Goal: Check status: Check status

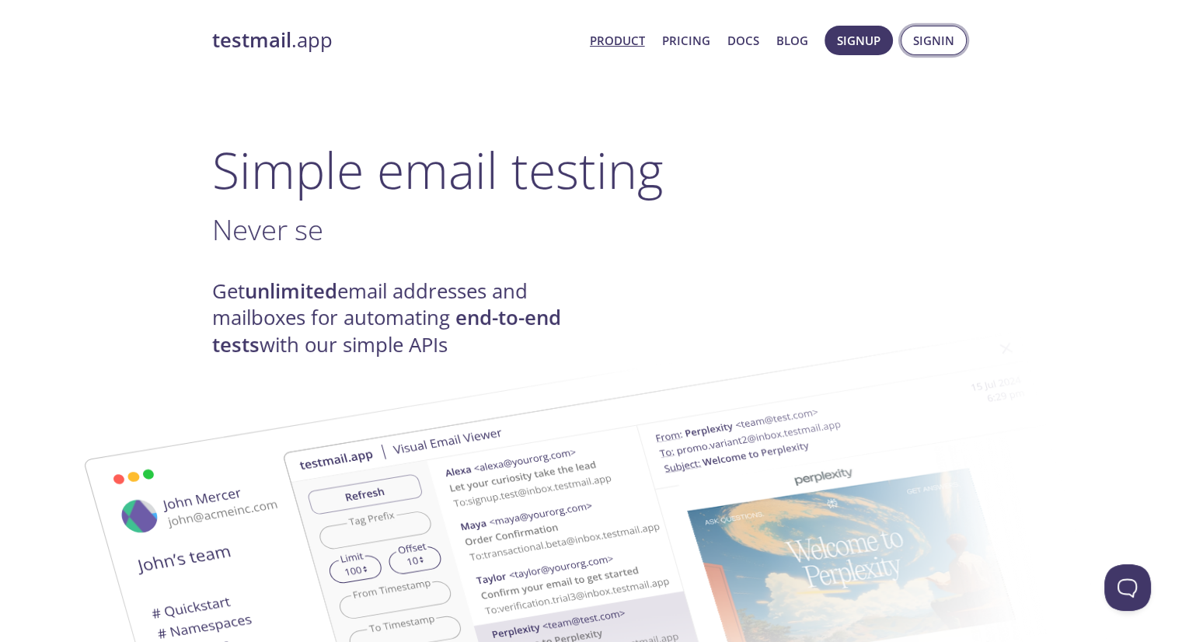
click at [942, 47] on span "Signin" at bounding box center [933, 40] width 41 height 20
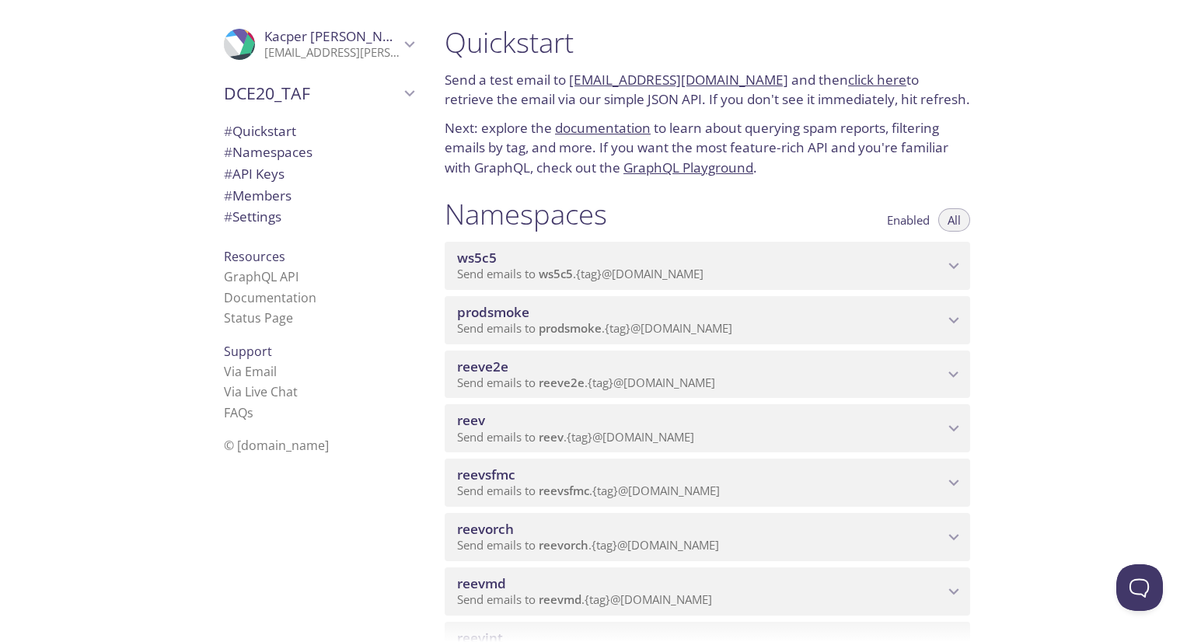
click at [772, 283] on div "ws5c5 Send emails to ws5c5 . {tag} @[DOMAIN_NAME]" at bounding box center [706, 266] width 525 height 48
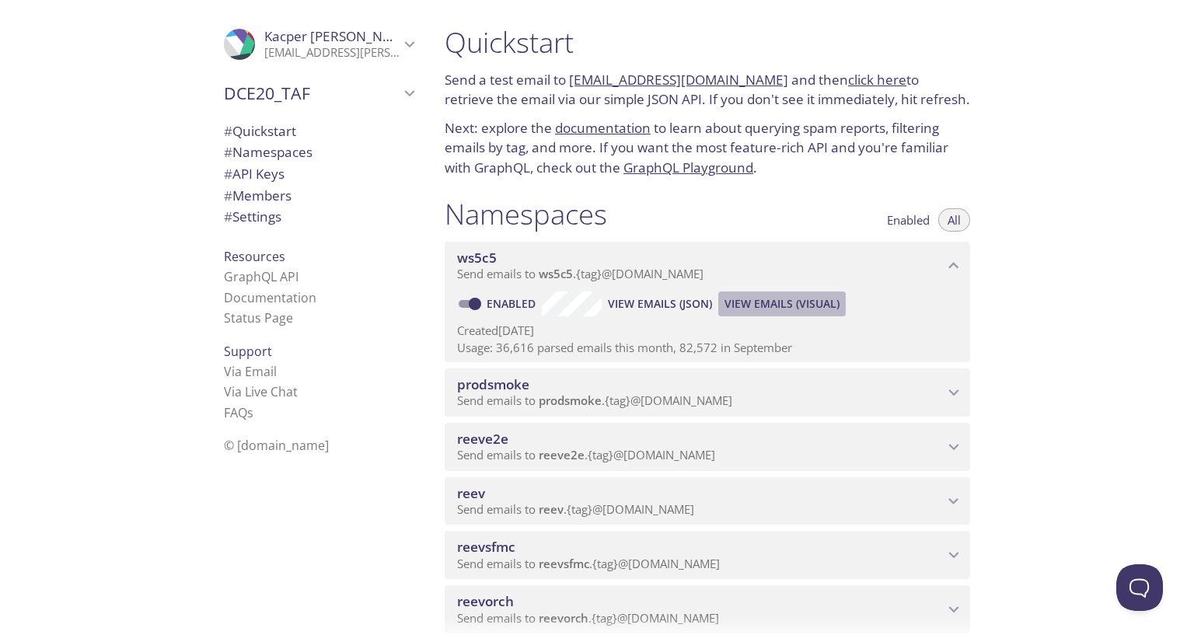
click at [762, 305] on span "View Emails (Visual)" at bounding box center [781, 303] width 115 height 19
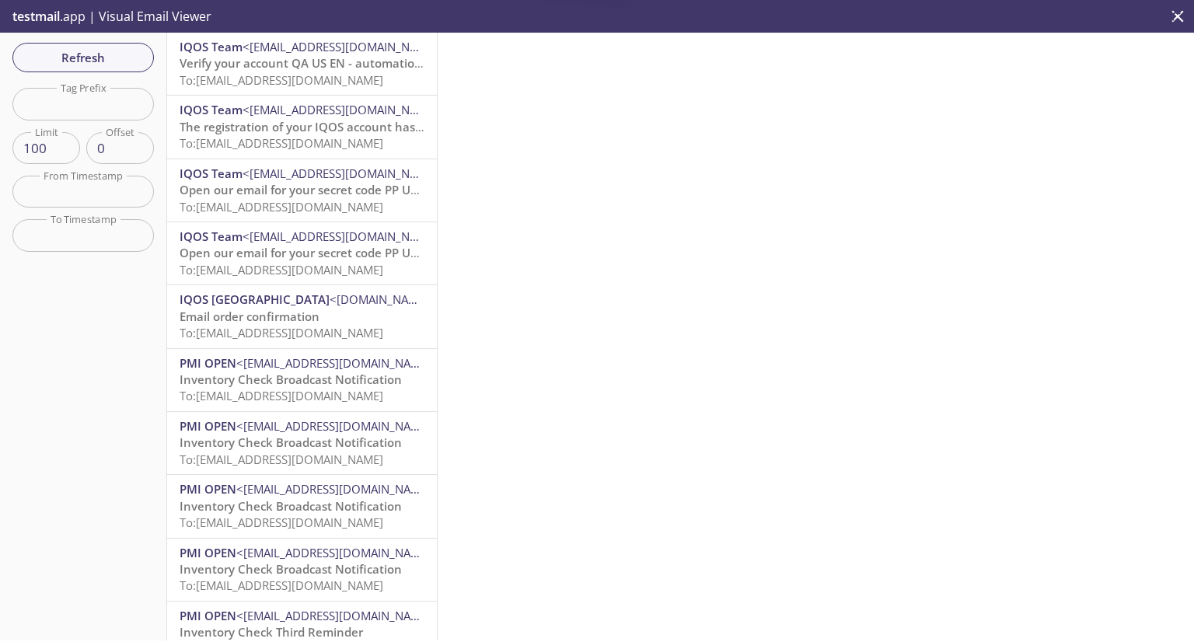
click at [87, 109] on input "text" at bounding box center [82, 104] width 141 height 32
paste input "taexpcvalidation2"
type input "taexpcvalidation2"
click at [86, 68] on button "Refresh" at bounding box center [82, 58] width 141 height 30
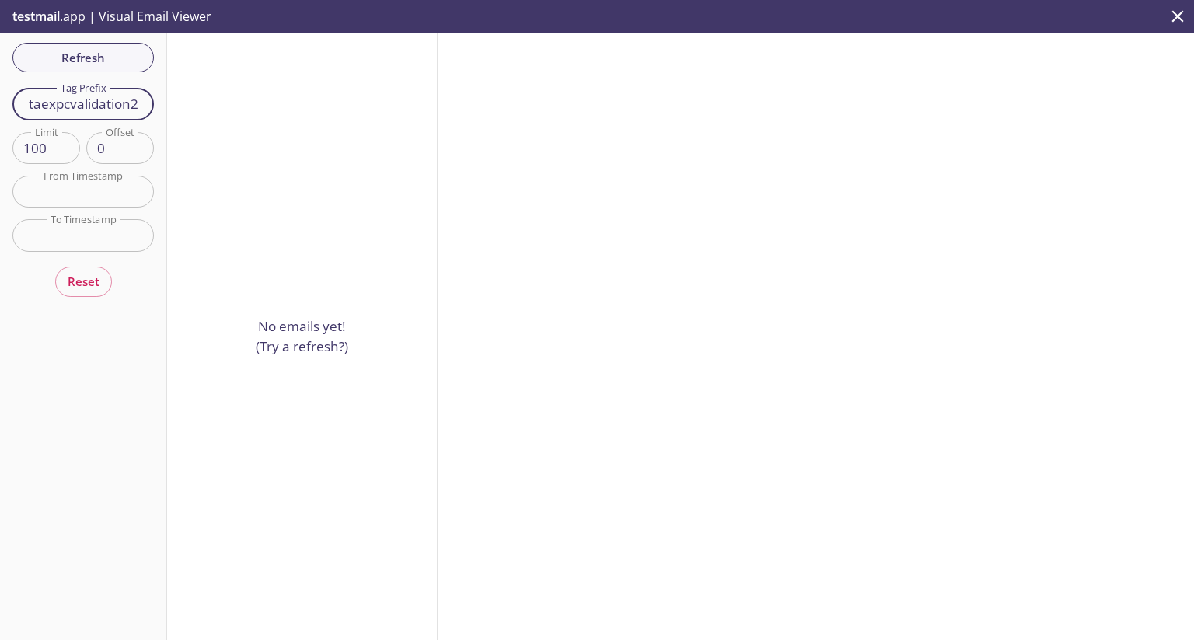
drag, startPoint x: 124, startPoint y: 101, endPoint x: 9, endPoint y: 93, distance: 115.3
click at [9, 93] on div "Refresh Filters Tag Prefix taexpcvalidation2 Tag Prefix Limit 100 Limit Offset …" at bounding box center [83, 337] width 167 height 608
click at [81, 57] on span "Refresh" at bounding box center [83, 57] width 117 height 20
click at [85, 60] on span "Refresh" at bounding box center [83, 57] width 117 height 20
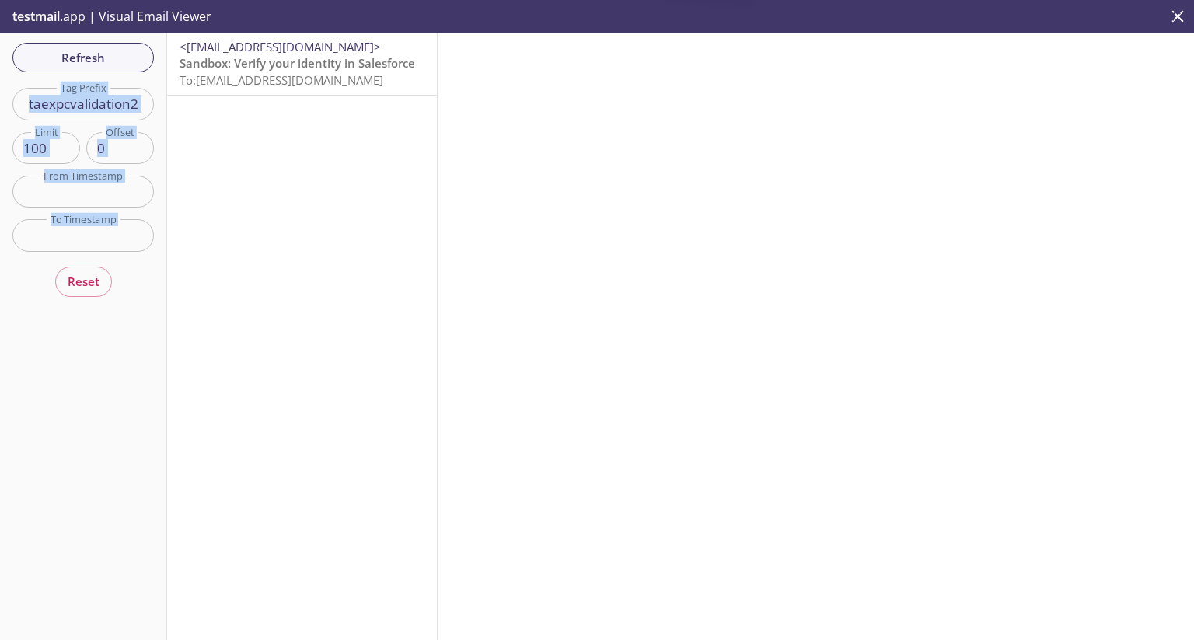
drag, startPoint x: 85, startPoint y: 60, endPoint x: 274, endPoint y: 82, distance: 190.1
click at [274, 82] on div "Refresh Filters Tag Prefix taexpcvalidation2 Tag Prefix Limit 100 Limit Offset …" at bounding box center [597, 337] width 1194 height 608
click at [361, 92] on div "<[EMAIL_ADDRESS][DOMAIN_NAME]> Sandbox: Verify your identity in Salesforce To: …" at bounding box center [302, 64] width 270 height 62
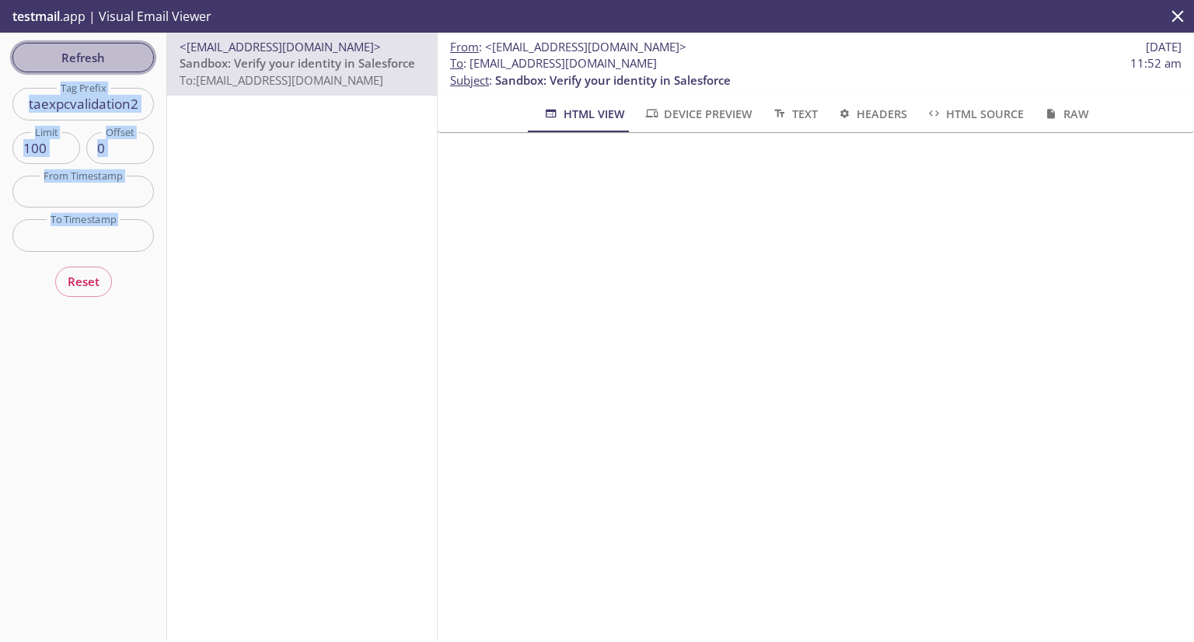
click at [70, 59] on span "Refresh" at bounding box center [83, 57] width 117 height 20
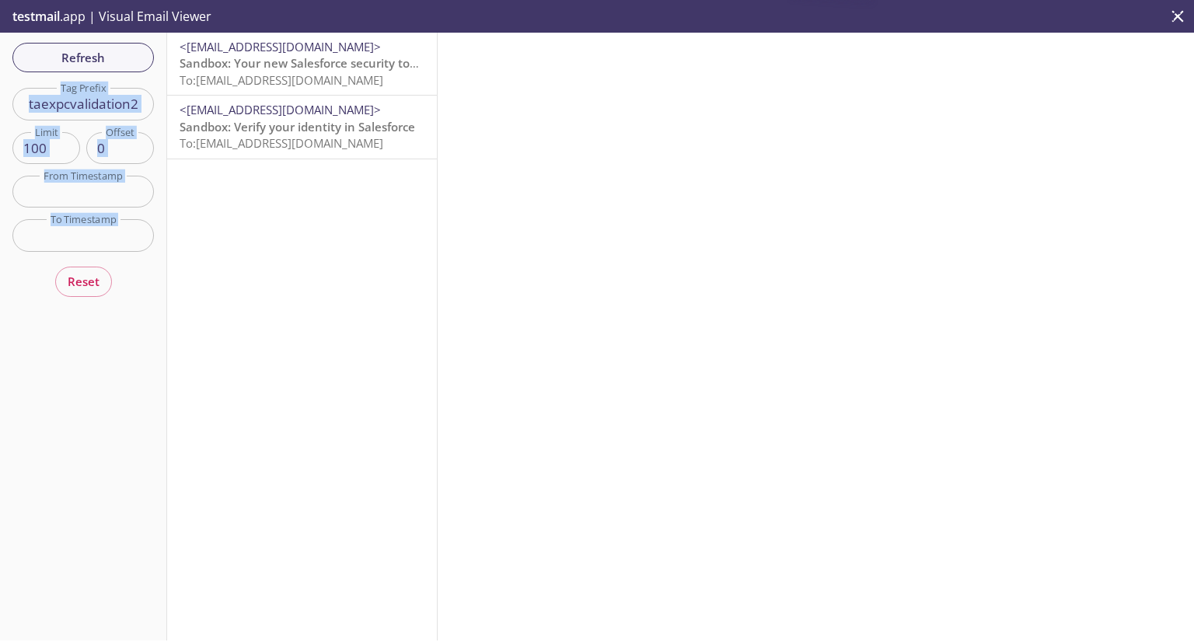
click at [257, 75] on span "To: [EMAIL_ADDRESS][DOMAIN_NAME]" at bounding box center [281, 80] width 204 height 16
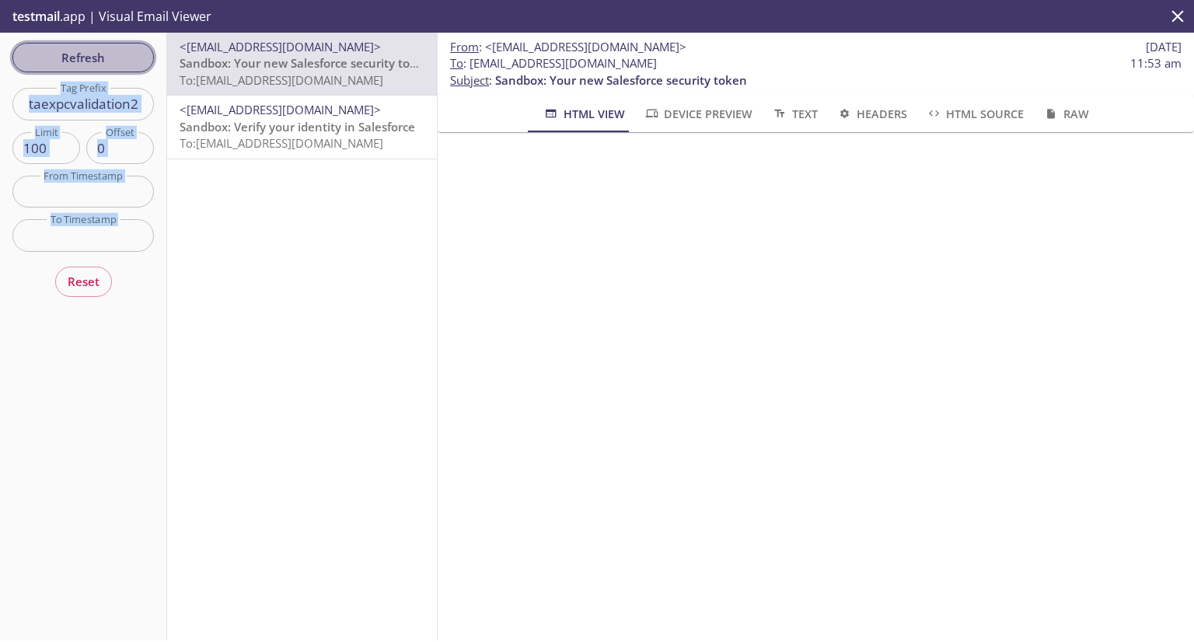
click at [44, 50] on span "Refresh" at bounding box center [83, 57] width 117 height 20
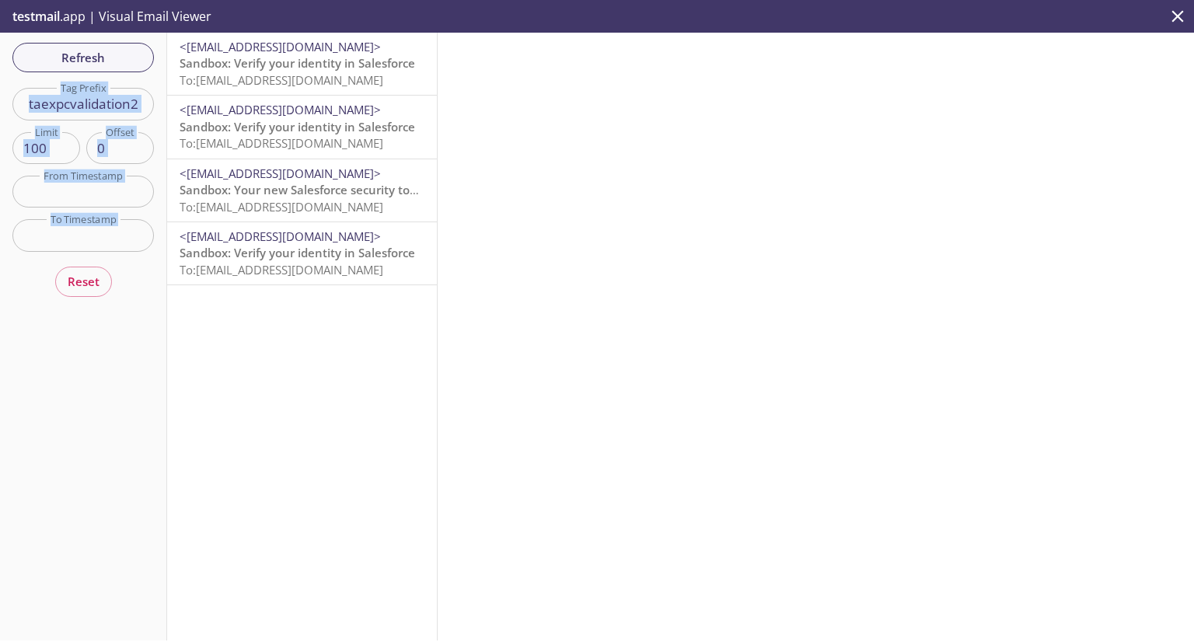
click at [237, 69] on span "Sandbox: Verify your identity in Salesforce" at bounding box center [296, 63] width 235 height 16
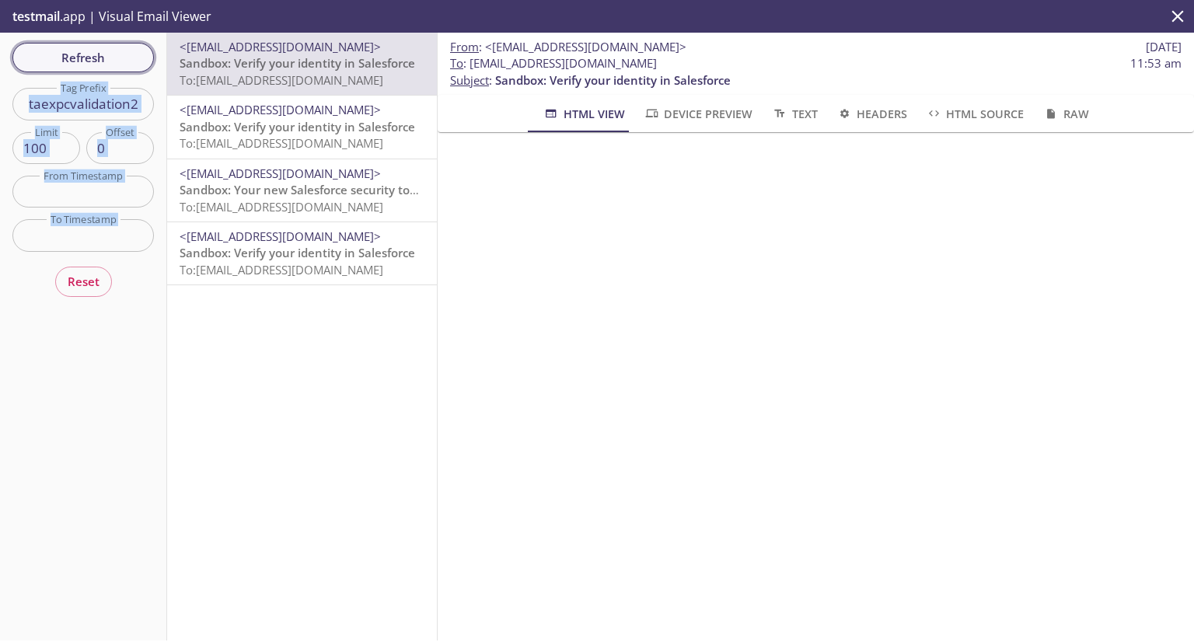
click at [117, 64] on span "Refresh" at bounding box center [83, 57] width 117 height 20
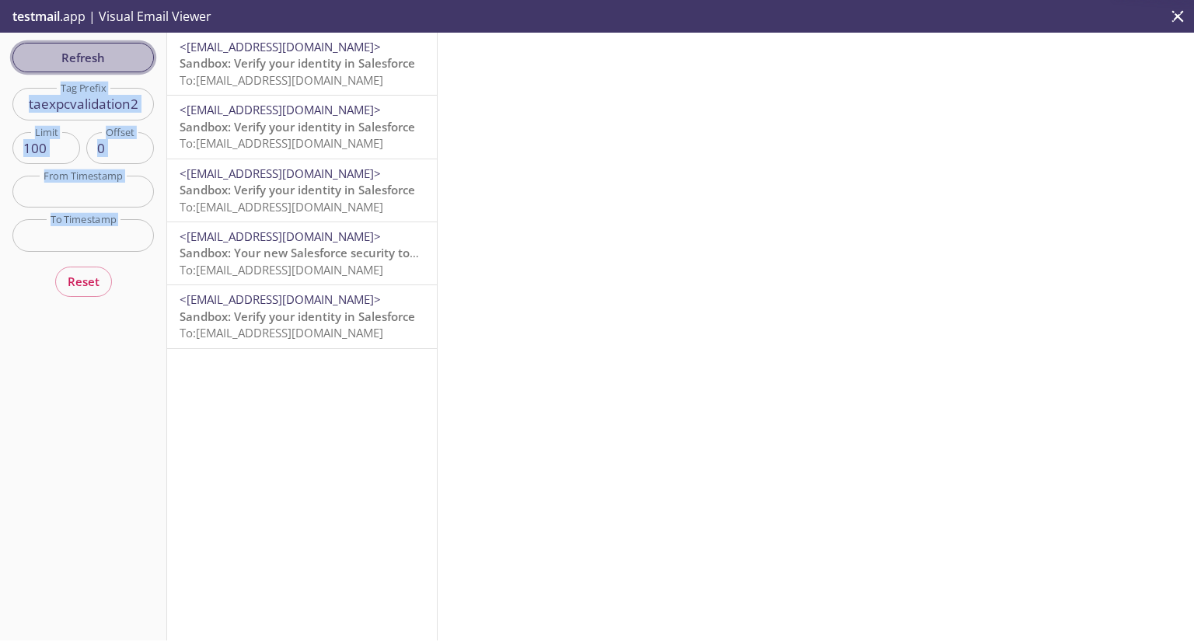
click at [66, 57] on span "Refresh" at bounding box center [83, 57] width 117 height 20
click at [307, 72] on span "To: [EMAIL_ADDRESS][DOMAIN_NAME]" at bounding box center [281, 80] width 204 height 16
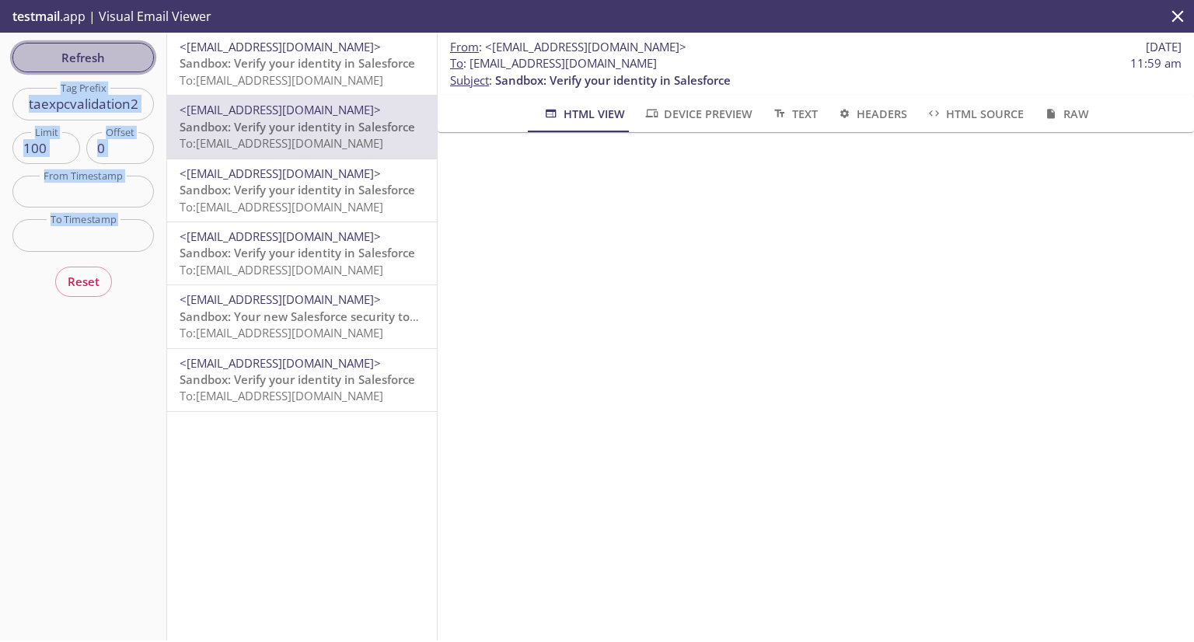
click at [125, 57] on span "Refresh" at bounding box center [83, 57] width 117 height 20
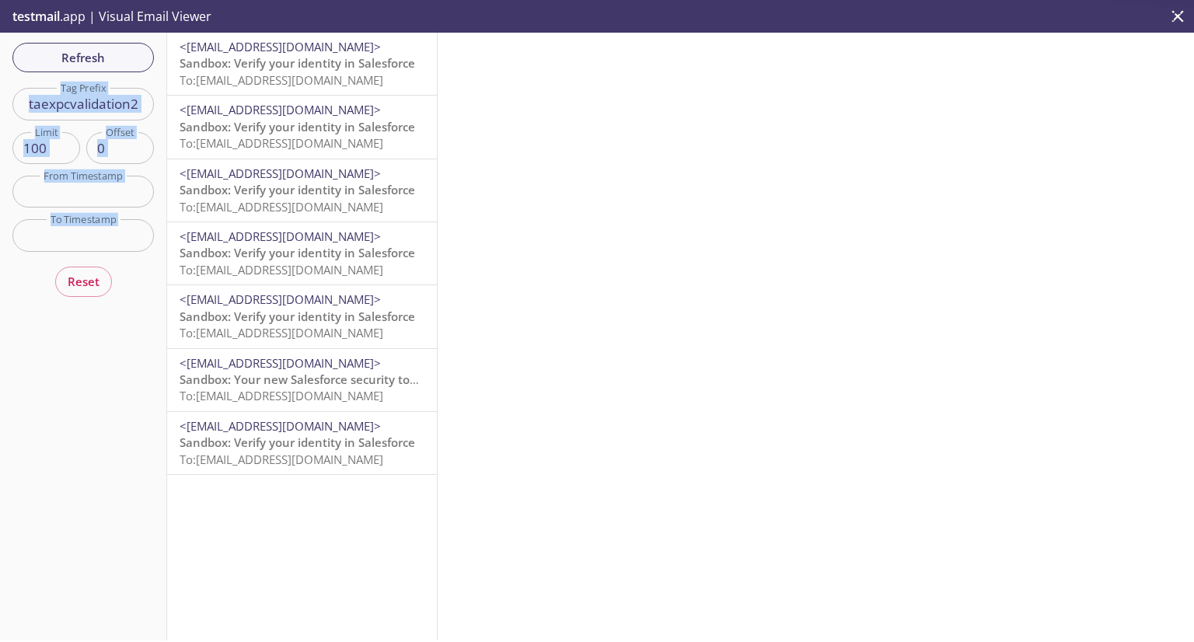
click at [281, 78] on span "To: [EMAIL_ADDRESS][DOMAIN_NAME]" at bounding box center [281, 80] width 204 height 16
